Goal: Task Accomplishment & Management: Use online tool/utility

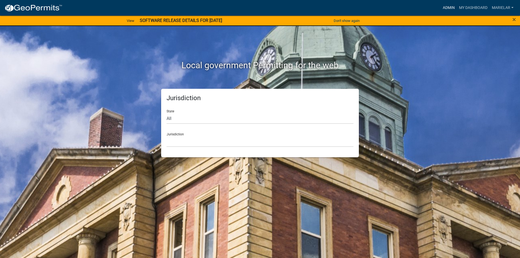
click at [450, 8] on link "Admin" at bounding box center [448, 8] width 16 height 10
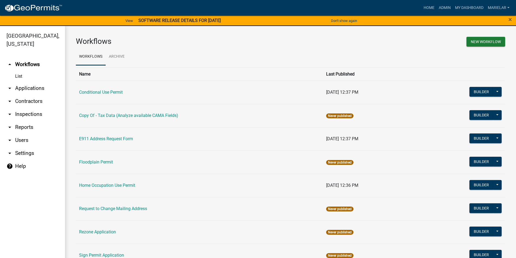
click at [9, 85] on icon "arrow_drop_down" at bounding box center [9, 88] width 6 height 6
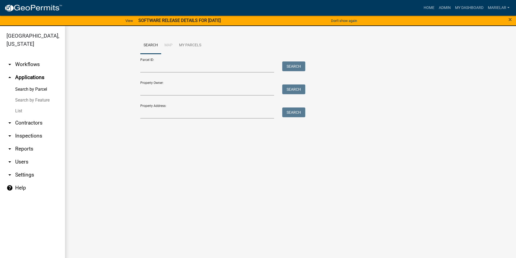
click at [18, 106] on link "List" at bounding box center [32, 111] width 65 height 11
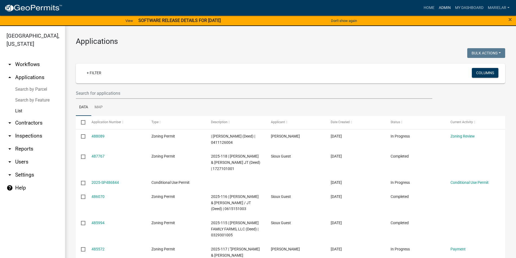
click at [449, 7] on link "Admin" at bounding box center [444, 8] width 16 height 10
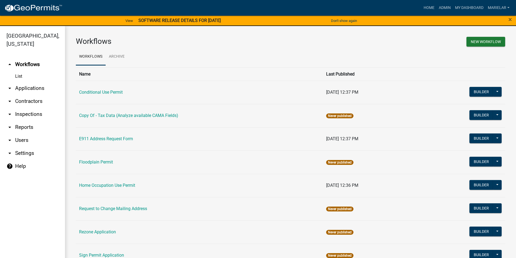
click at [9, 85] on icon "arrow_drop_down" at bounding box center [9, 88] width 6 height 6
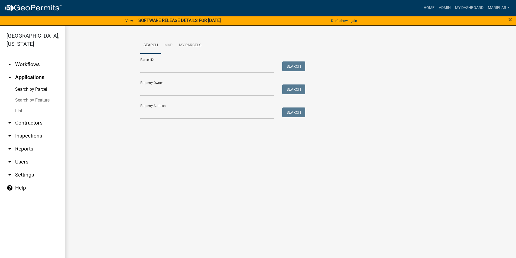
click at [18, 106] on link "List" at bounding box center [32, 111] width 65 height 11
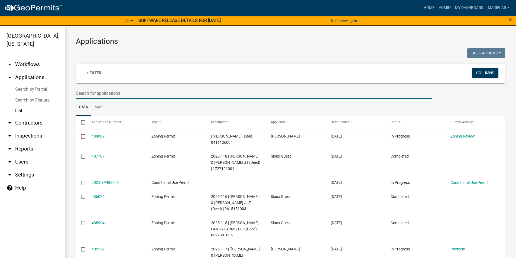
click at [141, 94] on input "text" at bounding box center [254, 93] width 356 height 11
click at [218, 38] on h3 "Applications" at bounding box center [290, 41] width 429 height 9
